Goal: Task Accomplishment & Management: Use online tool/utility

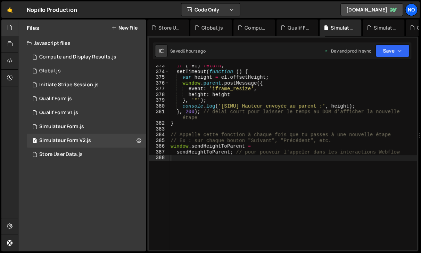
scroll to position [2400, 0]
click at [178, 160] on div "if ( ! el ) return ; setTimeout ( function ( ) { var height = el . offsetHeight…" at bounding box center [293, 161] width 248 height 196
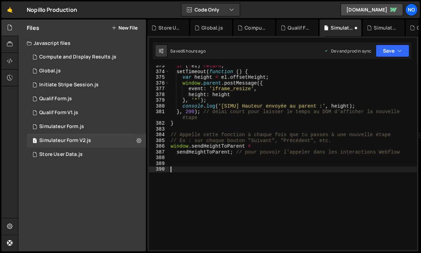
scroll to position [3068, 0]
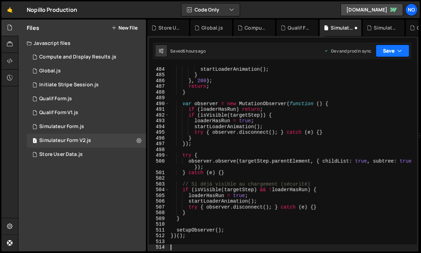
click at [387, 54] on button "Save" at bounding box center [393, 50] width 34 height 13
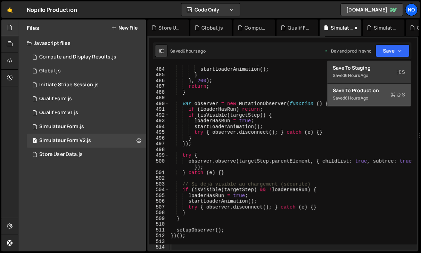
click at [374, 91] on div "Save to Production S" at bounding box center [369, 90] width 72 height 7
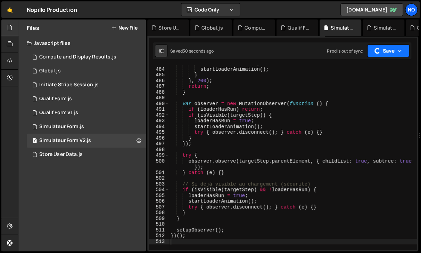
click at [389, 50] on button "Save" at bounding box center [388, 50] width 42 height 13
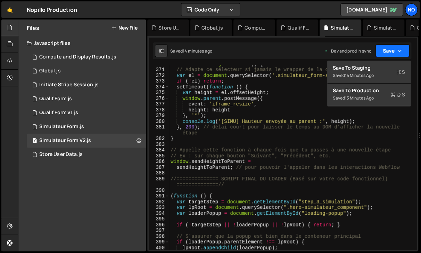
scroll to position [2385, 0]
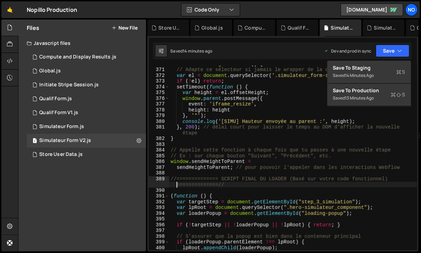
click at [175, 181] on div "function sendHeightToParent ( ) { // Adapte ce sélecteur si jamais le wrapper d…" at bounding box center [293, 159] width 248 height 196
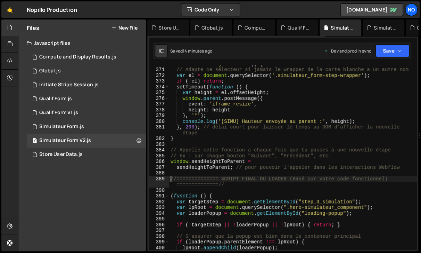
click at [171, 178] on div "function sendHeightToParent ( ) { // Adapte ce sélecteur si jamais le wrapper d…" at bounding box center [293, 159] width 248 height 196
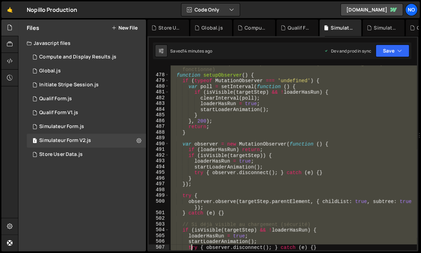
scroll to position [3062, 0]
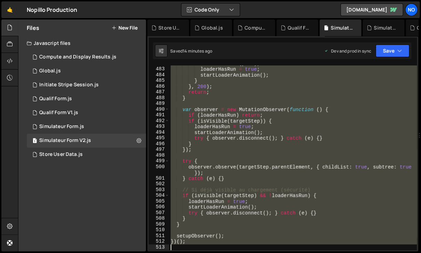
drag, startPoint x: 172, startPoint y: 177, endPoint x: 186, endPoint y: 246, distance: 69.9
click at [186, 246] on div "clearInterval ( poll ) ; loaderHasRun = true ; startLoaderAnimation ( ) ; } } ,…" at bounding box center [293, 158] width 248 height 196
type textarea "})();"
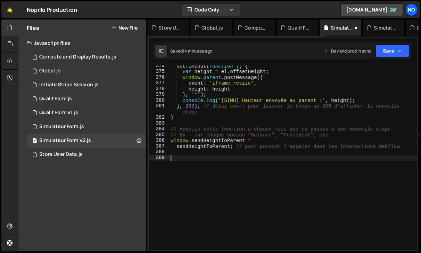
scroll to position [2406, 0]
paste textarea "//============== FIN — LOADER ÉTAPE 3 — ES5 ==============//"
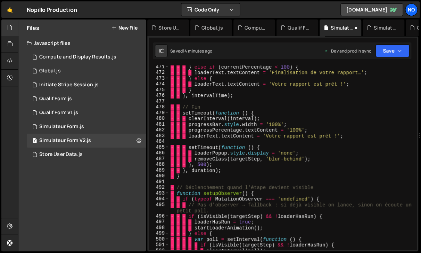
scroll to position [3001, 0]
click at [184, 107] on div "· · · } else if ( currentPercentage < 100 ) { · · · · loaderText . textContent …" at bounding box center [293, 162] width 248 height 196
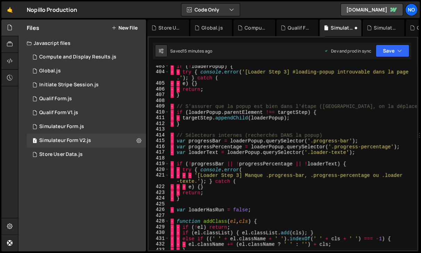
scroll to position [2587, 0]
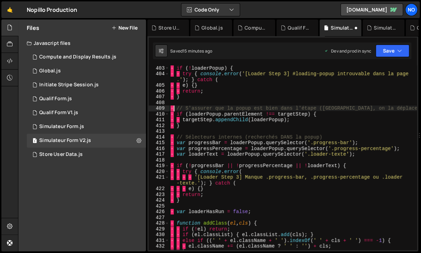
click at [173, 107] on div "· if ( ! loaderPopup ) { · · try { console . error ( '[Loader Step 3] #loading-…" at bounding box center [293, 163] width 248 height 196
drag, startPoint x: 173, startPoint y: 108, endPoint x: 170, endPoint y: 107, distance: 3.5
click at [170, 107] on div "· if ( ! loaderPopup ) { · · try { console . error ( '[Loader Step 3] #loading-…" at bounding box center [293, 163] width 248 height 196
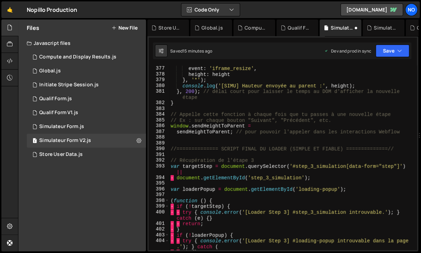
scroll to position [2405, 0]
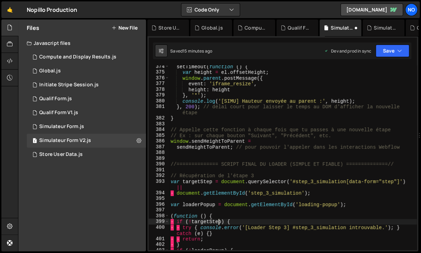
click at [218, 222] on div "setTimeout ( function ( ) { var height = el . offsetHeight ; window . parent . …" at bounding box center [293, 165] width 248 height 202
type textarea "if (!targetStep) {"
click at [401, 53] on icon "button" at bounding box center [399, 50] width 5 height 7
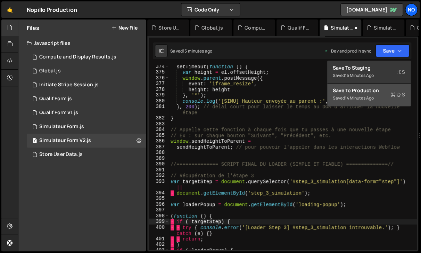
click at [379, 99] on div "Saved 14 minutes ago" at bounding box center [369, 98] width 72 height 8
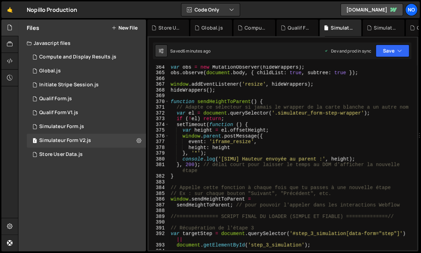
scroll to position [2347, 0]
click at [237, 209] on div "var obs = new MutationObserver ( hideWrappers ) ; obs . observe ( document . bo…" at bounding box center [293, 162] width 248 height 196
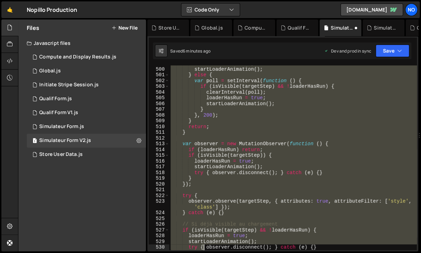
scroll to position [3217, 0]
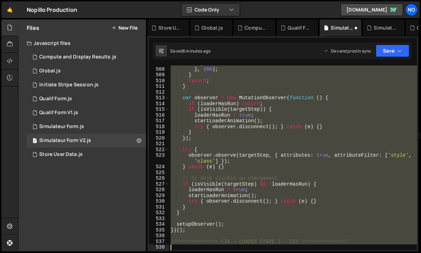
drag, startPoint x: 171, startPoint y: 220, endPoint x: 182, endPoint y: 245, distance: 26.8
click at [181, 245] on div "} } , 200 ) ; } return ; } var observer = new MutationObserver ( function ( ) {…" at bounding box center [293, 158] width 248 height 196
click at [190, 231] on div "} } , 200 ) ; } return ; } var observer = new MutationObserver ( function ( ) {…" at bounding box center [293, 157] width 248 height 184
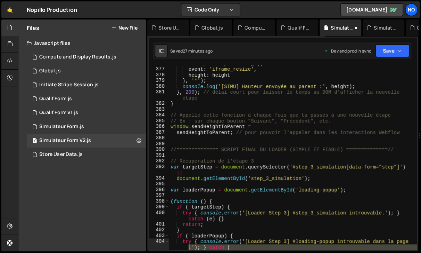
scroll to position [2437, 0]
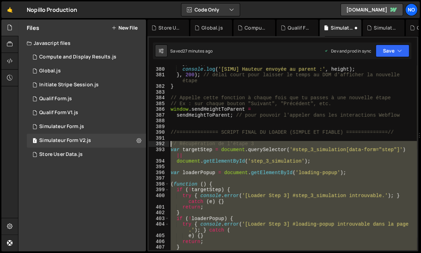
drag, startPoint x: 190, startPoint y: 232, endPoint x: 171, endPoint y: 140, distance: 93.0
click at [171, 140] on div "} , '*' ) ; console . log ( '[SIMU] Hauteur envoyée au parent :' , height ) ; }…" at bounding box center [293, 158] width 248 height 196
type textarea "// Récupération de l'étape 3 var targetStep = document.querySelector('#step_3_s…"
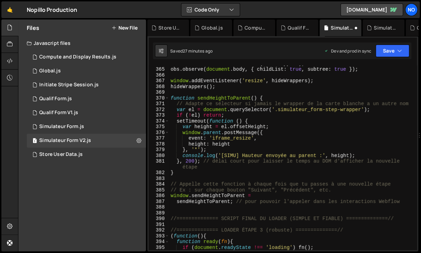
scroll to position [2351, 0]
click at [397, 52] on button "Save" at bounding box center [393, 50] width 34 height 13
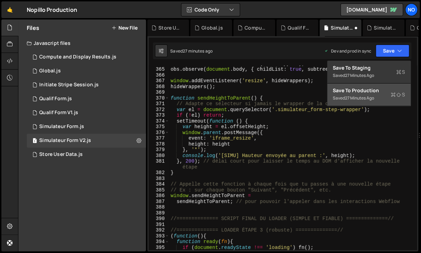
click at [353, 93] on div "Save to Production S" at bounding box center [369, 90] width 72 height 7
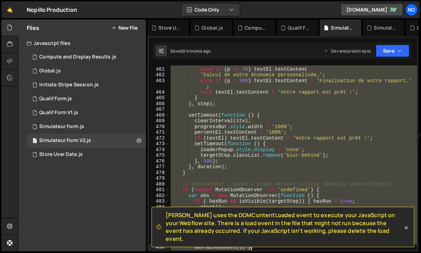
scroll to position [3005, 0]
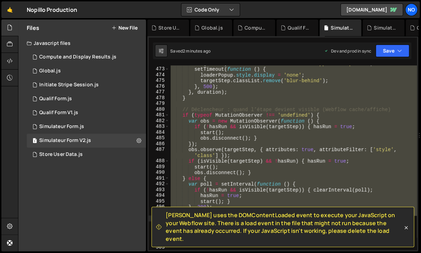
drag, startPoint x: 172, startPoint y: 172, endPoint x: 221, endPoint y: 217, distance: 66.4
click at [221, 218] on div "if ( textEl ) textEl . textContent = 'Votre rapport est prêt !' ; setTimeout ( …" at bounding box center [293, 158] width 248 height 196
type textarea "} });"
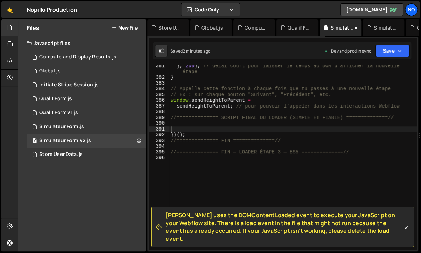
scroll to position [2446, 0]
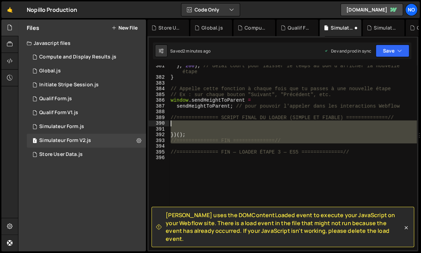
drag, startPoint x: 293, startPoint y: 144, endPoint x: 170, endPoint y: 123, distance: 124.5
click at [170, 124] on div "} , 200 ) ; // délai court pour laisser le temps au DOM d'afficher la nouvelle …" at bounding box center [293, 164] width 248 height 202
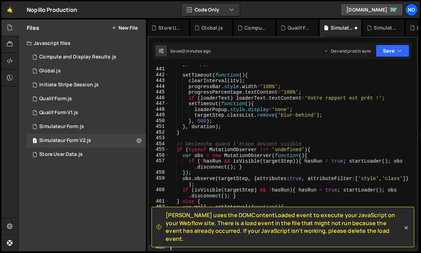
scroll to position [2856, 0]
click at [396, 51] on button "Save" at bounding box center [393, 50] width 34 height 13
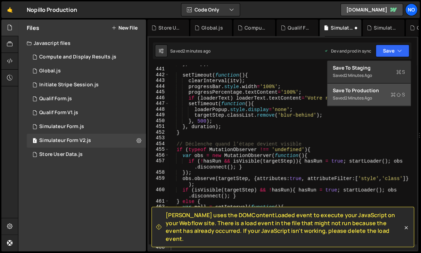
click at [372, 92] on div "Save to Production S" at bounding box center [369, 90] width 72 height 7
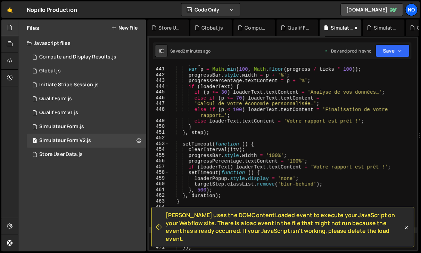
scroll to position [2821, 0]
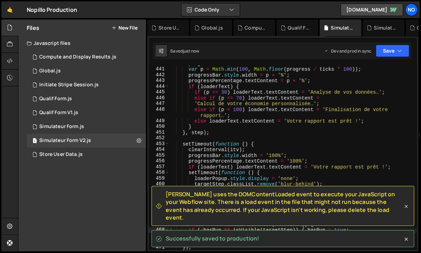
click at [407, 208] on icon at bounding box center [406, 206] width 3 height 3
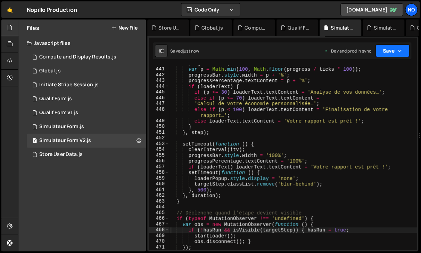
click at [392, 50] on button "Save" at bounding box center [393, 50] width 34 height 13
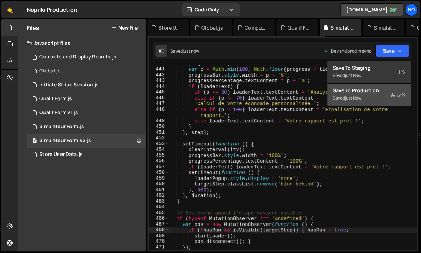
click at [373, 94] on div "Saved just now" at bounding box center [369, 98] width 72 height 8
